Goal: Task Accomplishment & Management: Manage account settings

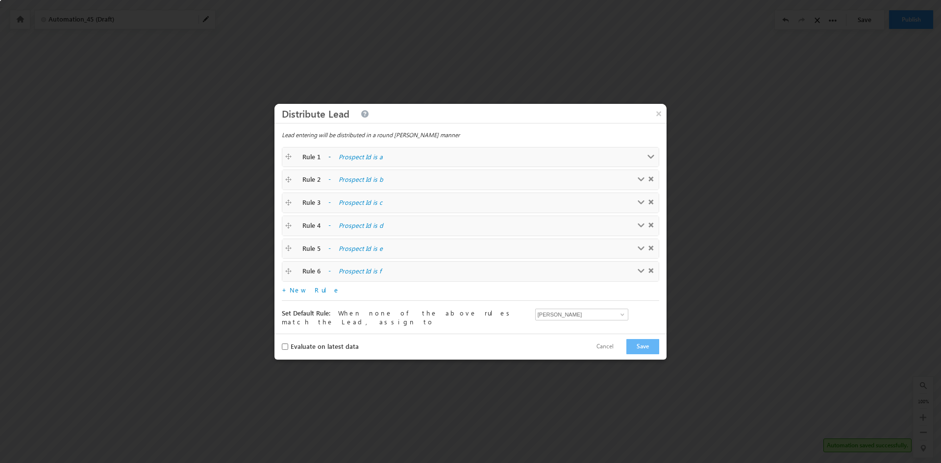
drag, startPoint x: 0, startPoint y: 0, endPoint x: 288, endPoint y: 157, distance: 328.3
click at [288, 157] on span at bounding box center [290, 157] width 10 height 9
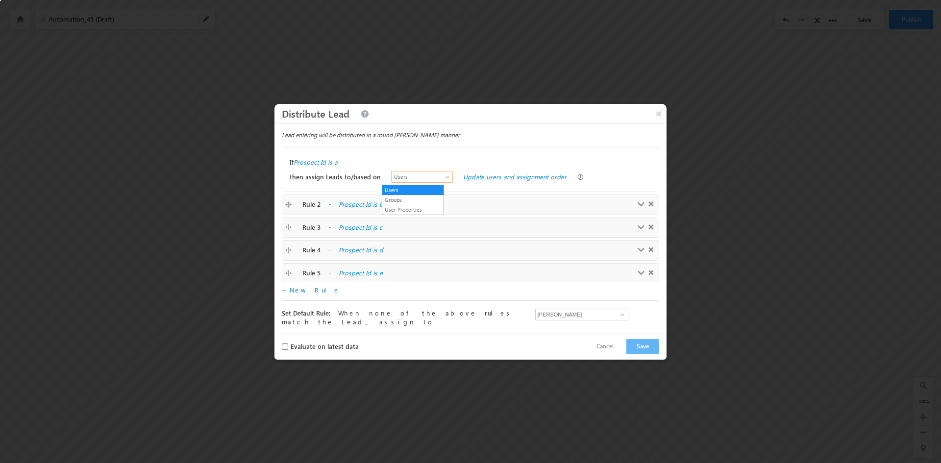
click at [444, 178] on span at bounding box center [448, 179] width 8 height 8
click at [419, 198] on link "Groups" at bounding box center [412, 200] width 61 height 9
click at [482, 181] on link "Choose groups and assignment order" at bounding box center [517, 177] width 109 height 8
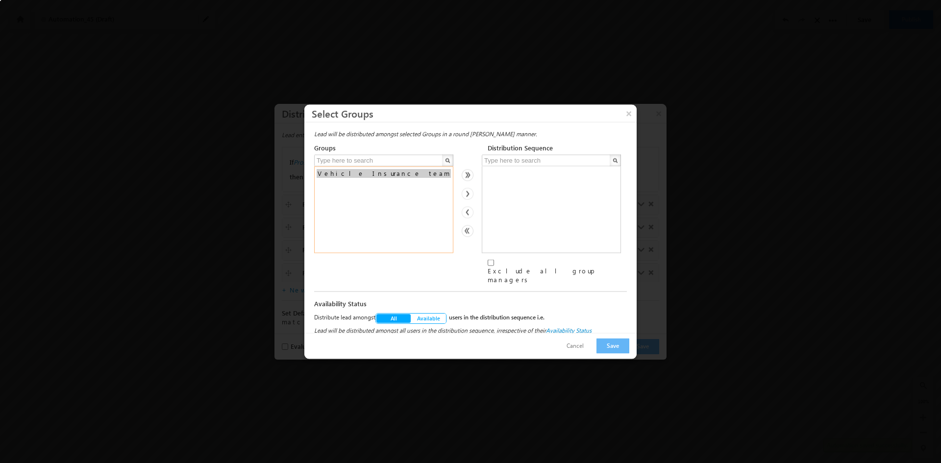
select select "f82fbc26-e892-11ef-92ed-12686a0e4fa5"
click at [356, 176] on option "Vehicle Insurance team" at bounding box center [384, 173] width 134 height 9
click at [586, 346] on button "Cancel" at bounding box center [575, 346] width 37 height 14
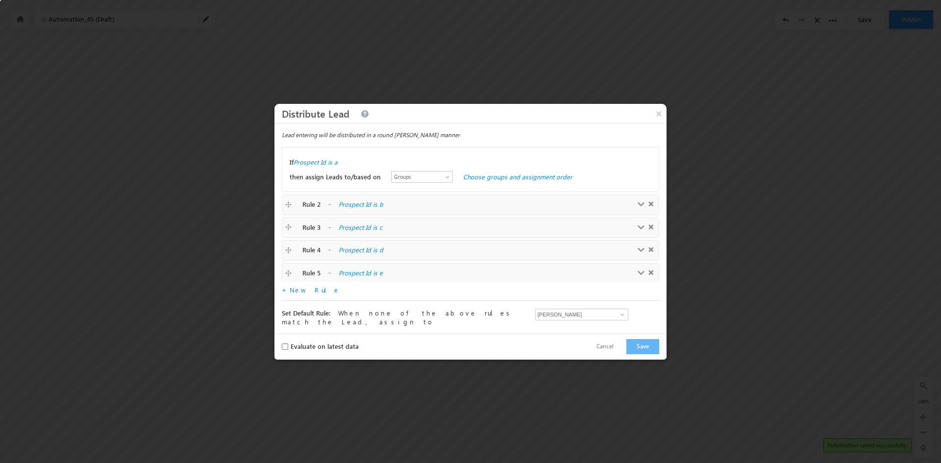
click at [598, 108] on div "× Distribute Lead Distribute Activity Distribute Task Distribute Opportunity" at bounding box center [470, 113] width 392 height 19
click at [325, 164] on label "Prospect Id is a" at bounding box center [316, 162] width 44 height 9
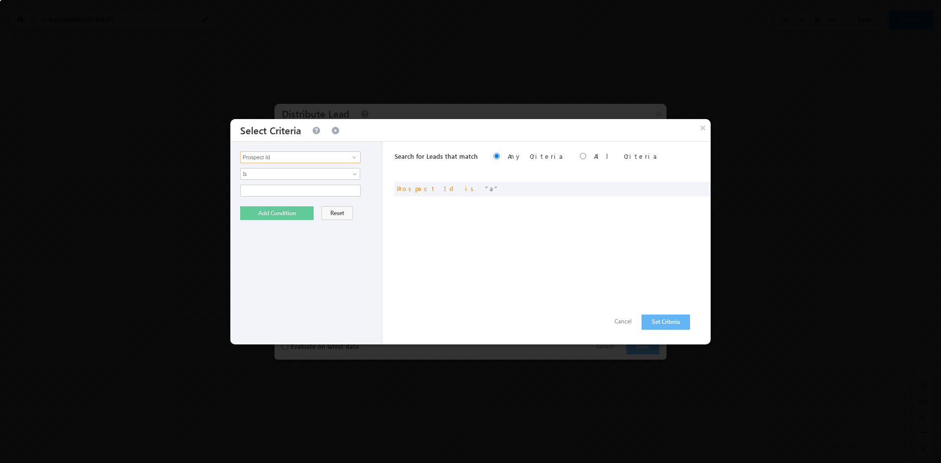
click at [319, 160] on input "Prospect Id" at bounding box center [300, 157] width 121 height 12
click at [354, 158] on span at bounding box center [354, 157] width 8 height 8
click at [293, 180] on link "Select Campus" at bounding box center [300, 177] width 121 height 11
type input "Select Campus"
click at [293, 194] on span "None Selected" at bounding box center [296, 190] width 111 height 11
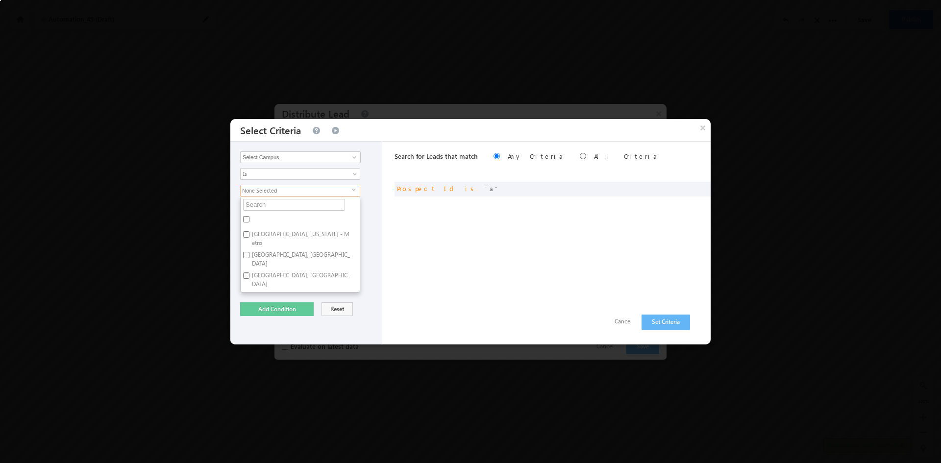
click at [245, 272] on input "Chicago, IL" at bounding box center [246, 275] width 6 height 6
checkbox input "true"
click at [272, 306] on button "Add Condition" at bounding box center [277, 309] width 74 height 14
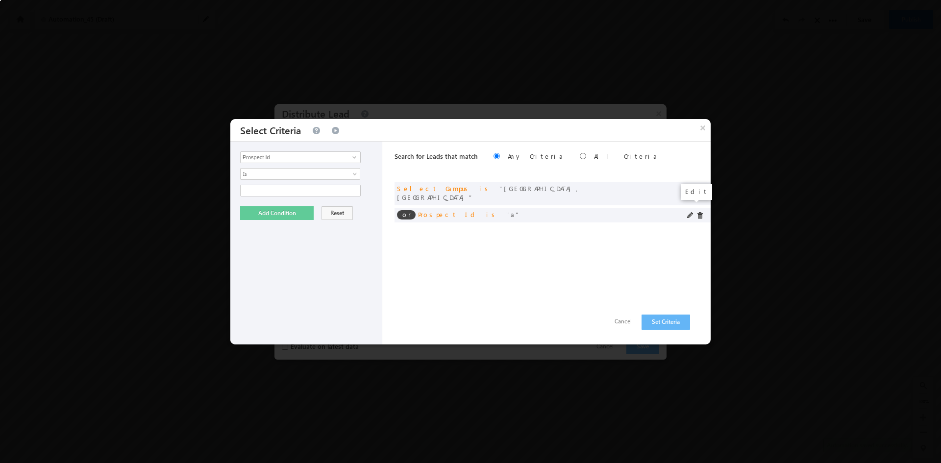
drag, startPoint x: 690, startPoint y: 206, endPoint x: 681, endPoint y: 213, distance: 11.2
click at [689, 212] on span at bounding box center [690, 215] width 7 height 7
click at [700, 212] on span at bounding box center [699, 215] width 7 height 7
drag, startPoint x: 666, startPoint y: 322, endPoint x: 657, endPoint y: 322, distance: 9.8
click at [666, 322] on button "Set Criteria" at bounding box center [665, 322] width 49 height 15
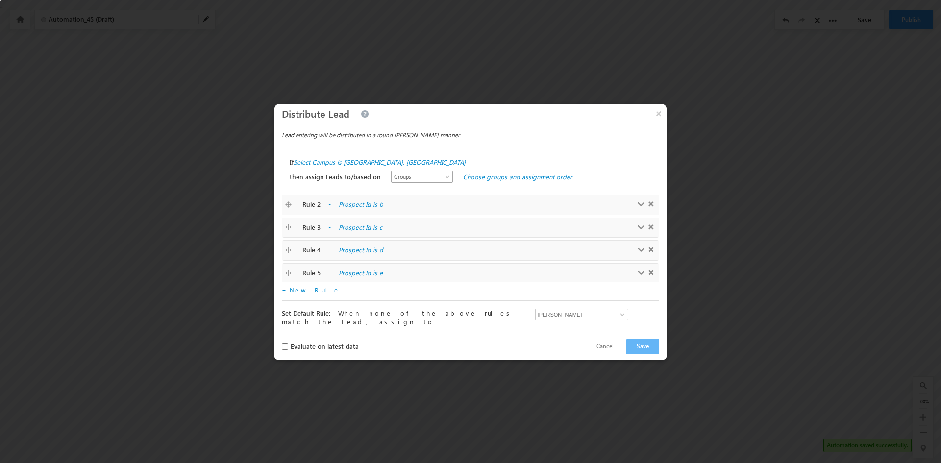
click at [444, 179] on span at bounding box center [448, 179] width 8 height 8
click at [648, 205] on span at bounding box center [650, 203] width 5 height 5
click at [648, 224] on span at bounding box center [650, 226] width 5 height 5
click at [648, 205] on span at bounding box center [650, 203] width 5 height 5
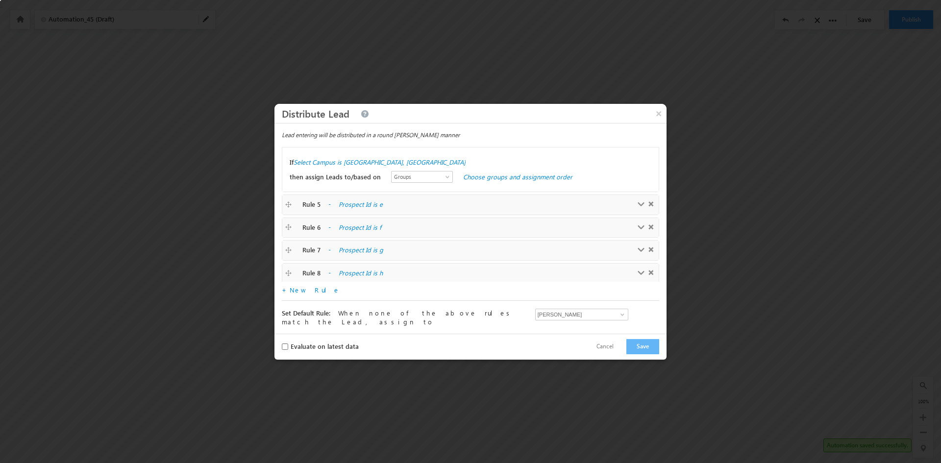
click at [648, 224] on span at bounding box center [650, 226] width 5 height 5
click at [648, 205] on span at bounding box center [650, 203] width 5 height 5
click at [648, 224] on span at bounding box center [650, 226] width 5 height 5
click at [648, 205] on span at bounding box center [650, 203] width 5 height 5
click at [648, 192] on div "If Select Campus is Chicago, IL then assign Leads to/based on Users Groups User…" at bounding box center [470, 169] width 376 height 45
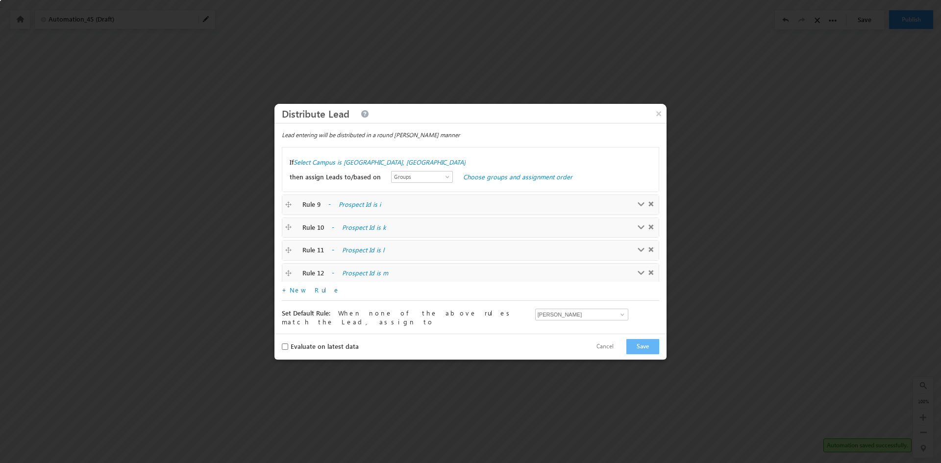
scroll to position [1, 0]
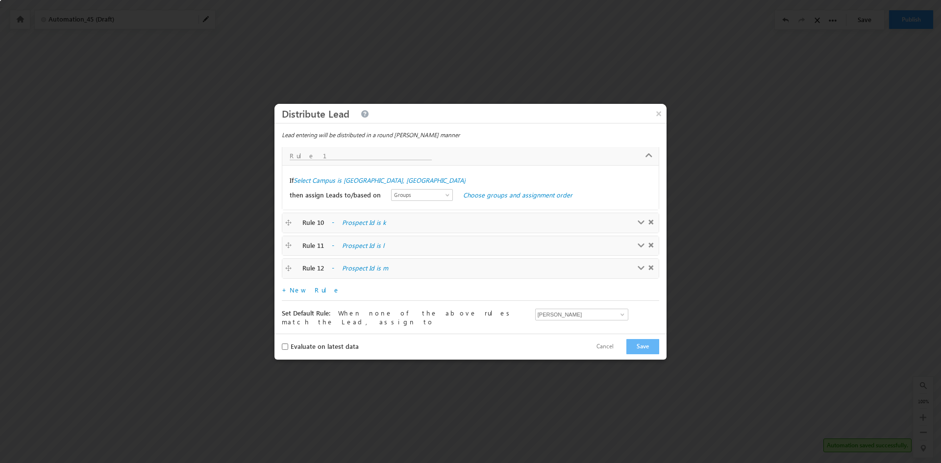
click at [648, 205] on div "If Select Campus is Chicago, IL then assign Leads to/based on Users Groups User…" at bounding box center [470, 187] width 376 height 45
click at [648, 222] on span at bounding box center [650, 222] width 5 height 5
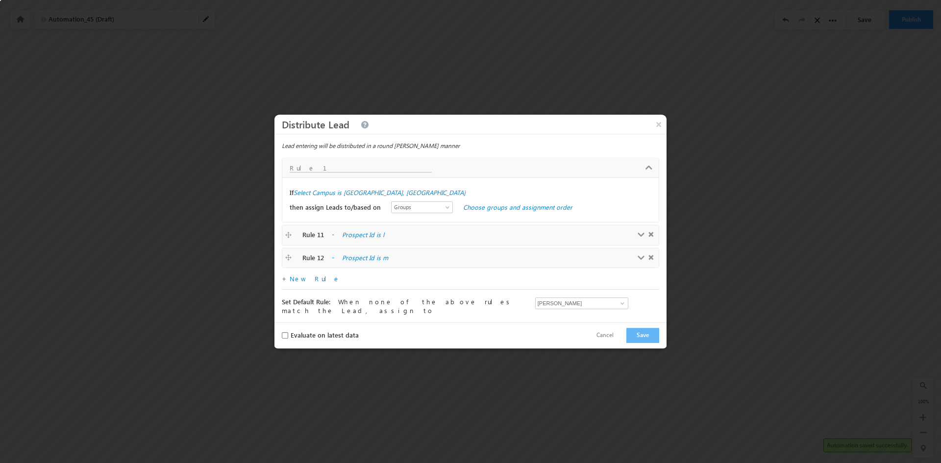
click at [647, 222] on div "If Select Campus is Chicago, IL then assign Leads to/based on Users Groups User…" at bounding box center [470, 199] width 376 height 45
drag, startPoint x: 647, startPoint y: 222, endPoint x: 641, endPoint y: 233, distance: 13.2
click at [650, 235] on span at bounding box center [650, 234] width 5 height 5
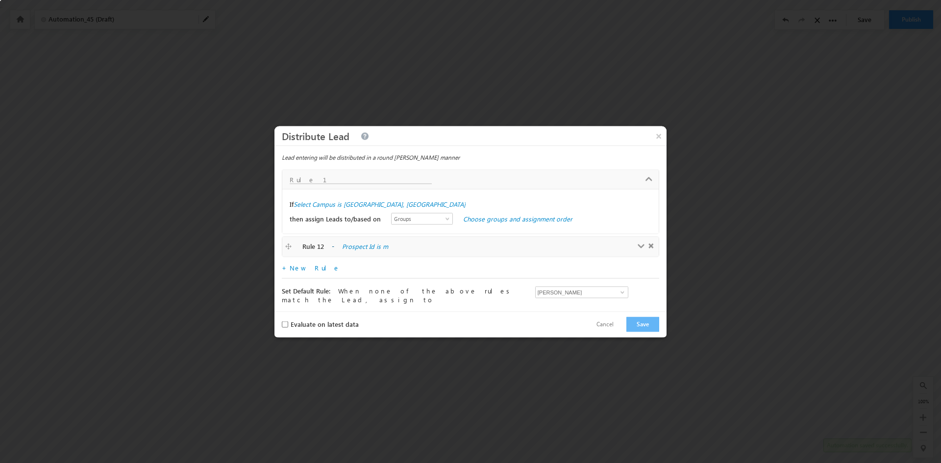
click at [653, 248] on span at bounding box center [650, 245] width 5 height 5
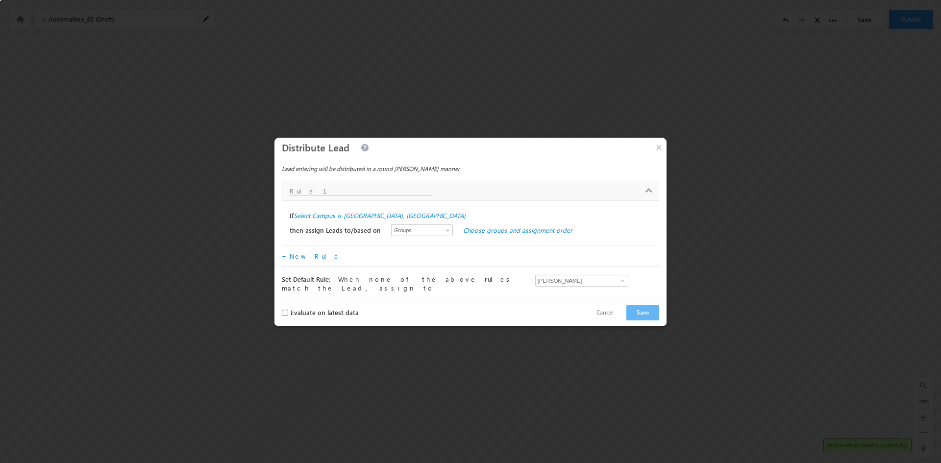
click at [303, 192] on input "Rule 1" at bounding box center [361, 191] width 142 height 8
type input "Campus: Chicago"
click at [444, 234] on span at bounding box center [448, 232] width 8 height 8
click at [657, 150] on button "×" at bounding box center [659, 146] width 16 height 17
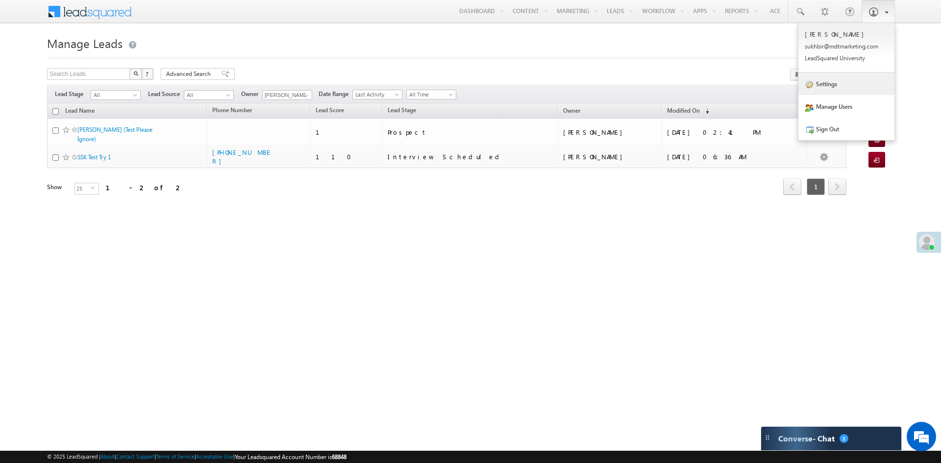
click at [835, 89] on link "Settings" at bounding box center [846, 84] width 96 height 23
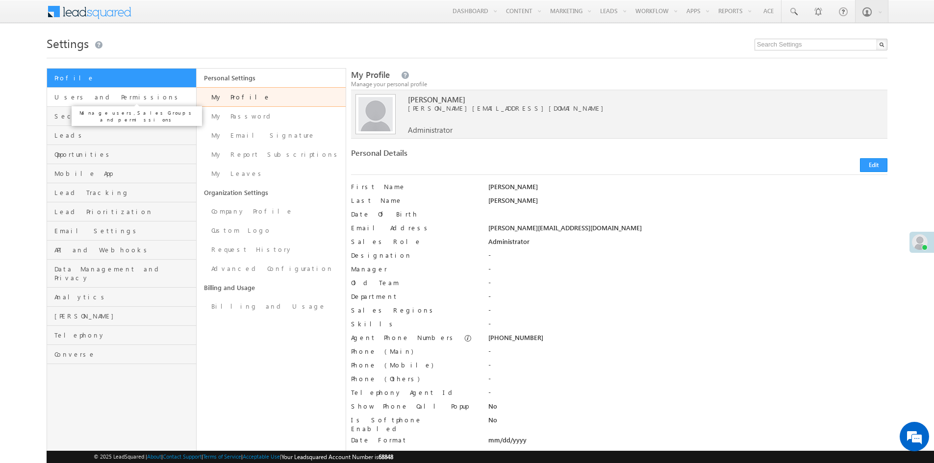
click at [80, 94] on span "Users and Permissions" at bounding box center [123, 97] width 139 height 9
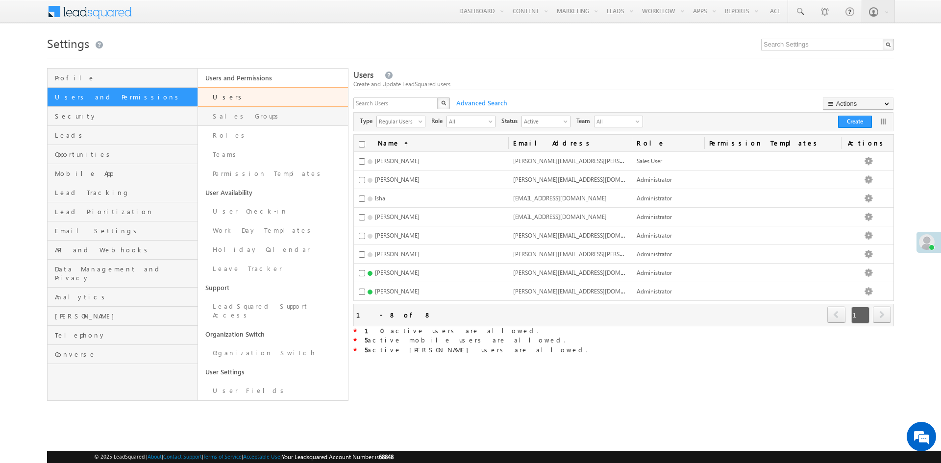
click at [227, 117] on link "Sales Groups" at bounding box center [273, 116] width 150 height 19
